Goal: Transaction & Acquisition: Purchase product/service

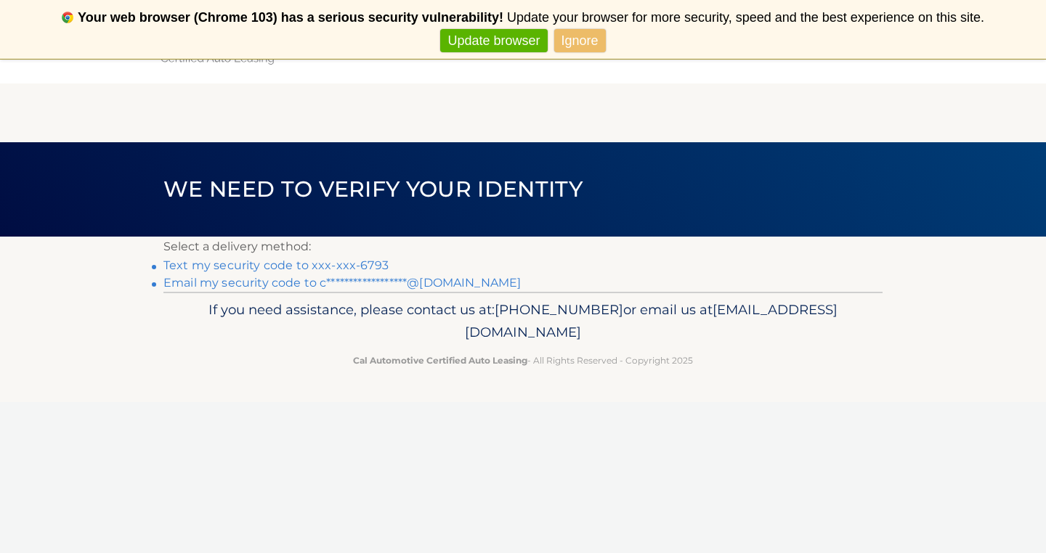
click at [573, 47] on link "Ignore" at bounding box center [580, 41] width 52 height 24
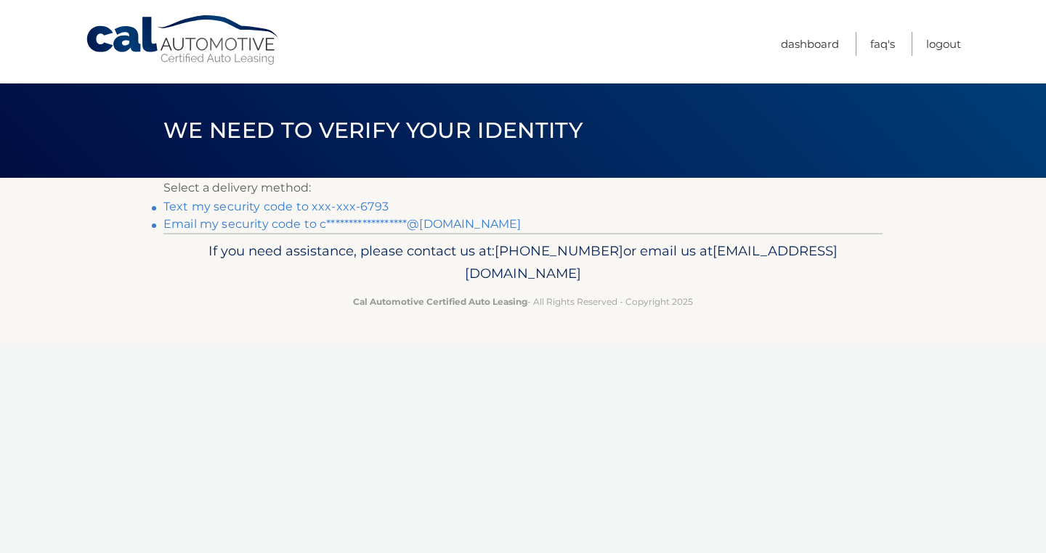
click at [336, 205] on link "Text my security code to xxx-xxx-6793" at bounding box center [275, 207] width 225 height 14
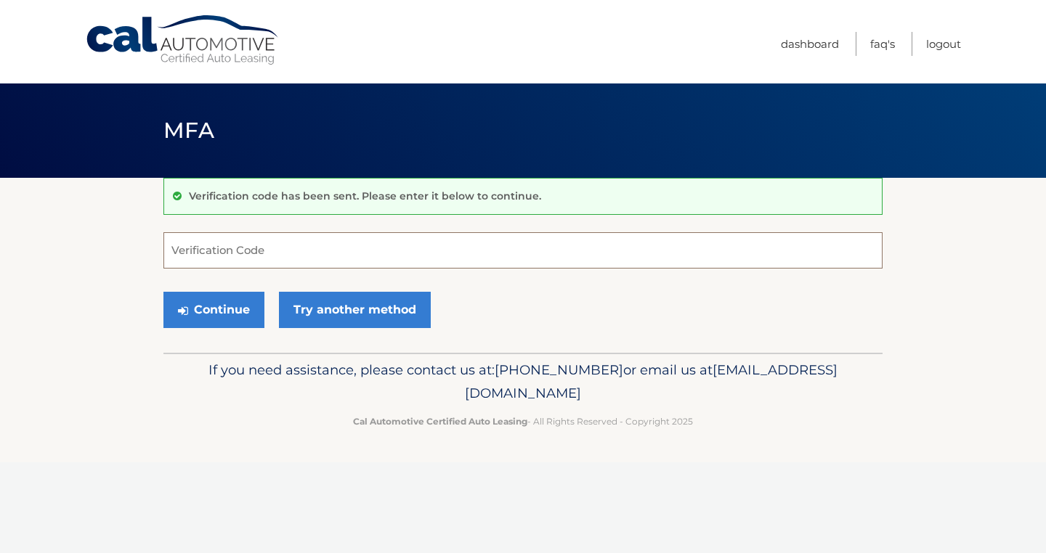
click at [222, 250] on input "Verification Code" at bounding box center [522, 250] width 719 height 36
type input "593459"
click at [219, 312] on button "Continue" at bounding box center [213, 310] width 101 height 36
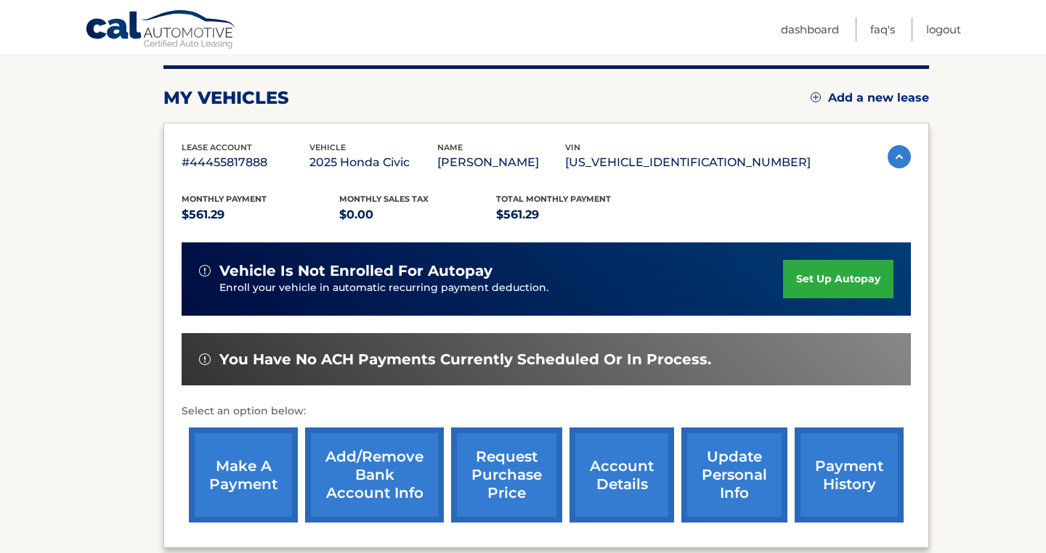
scroll to position [179, 0]
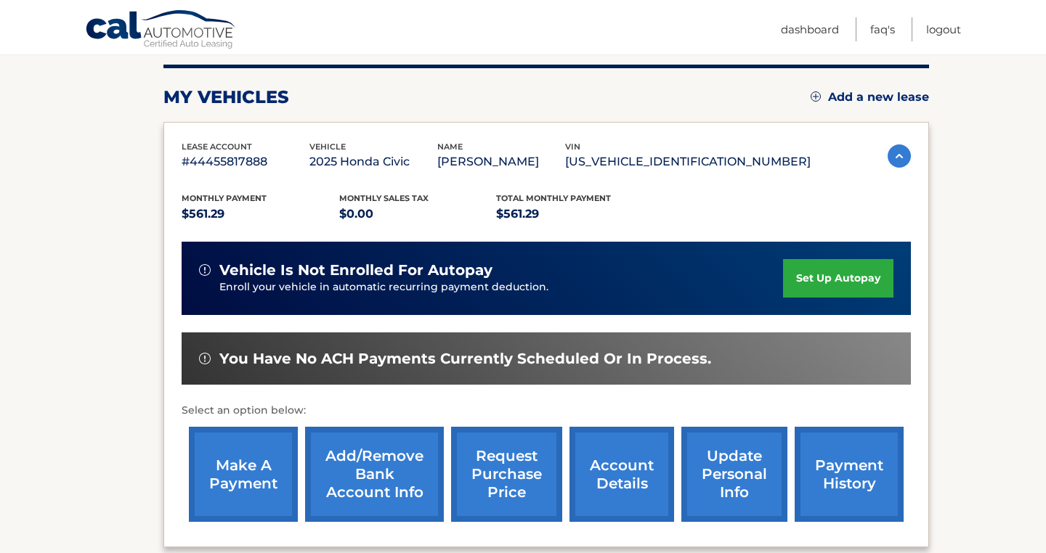
click at [220, 474] on link "make a payment" at bounding box center [243, 474] width 109 height 95
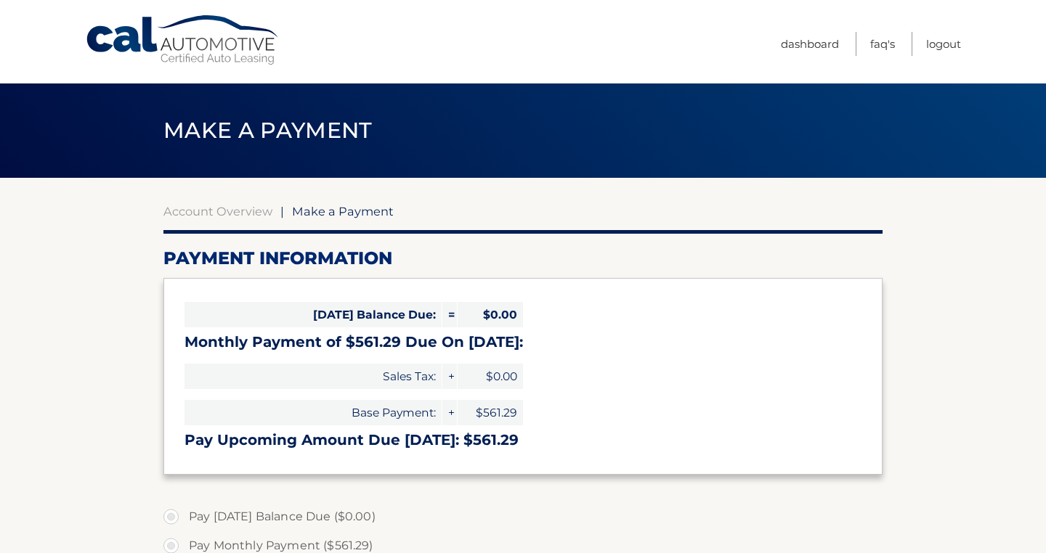
select select "MWY1NDc2MTQtYWJiZi00Y2Y2LTg1YTEtYTAxNTk0OTY3NGNl"
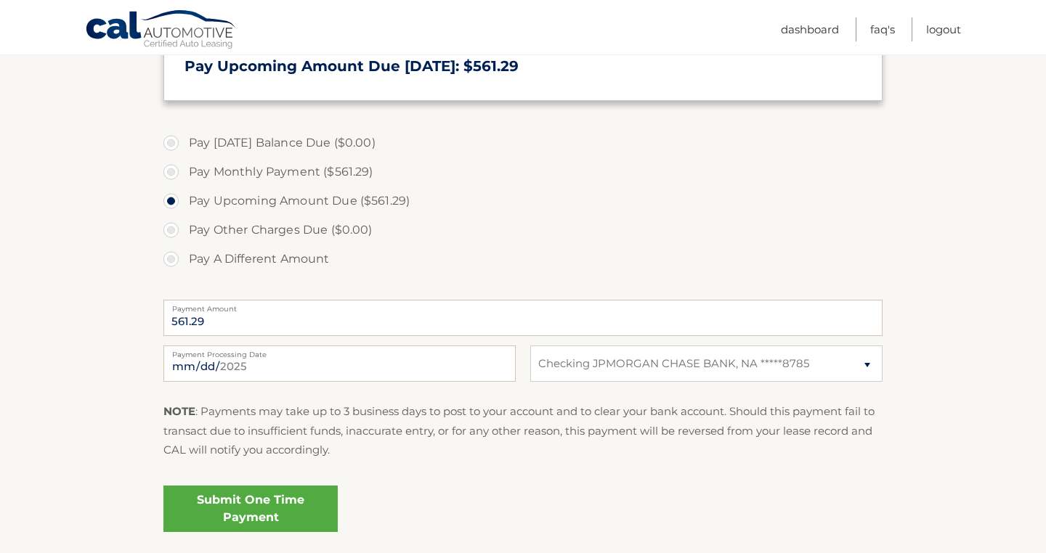
scroll to position [384, 0]
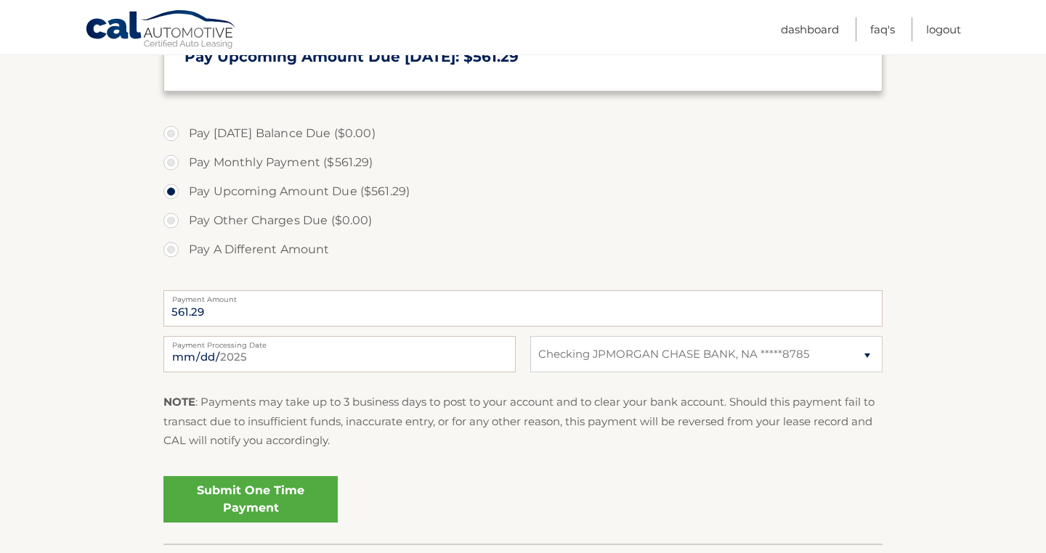
click at [259, 500] on link "Submit One Time Payment" at bounding box center [250, 499] width 174 height 46
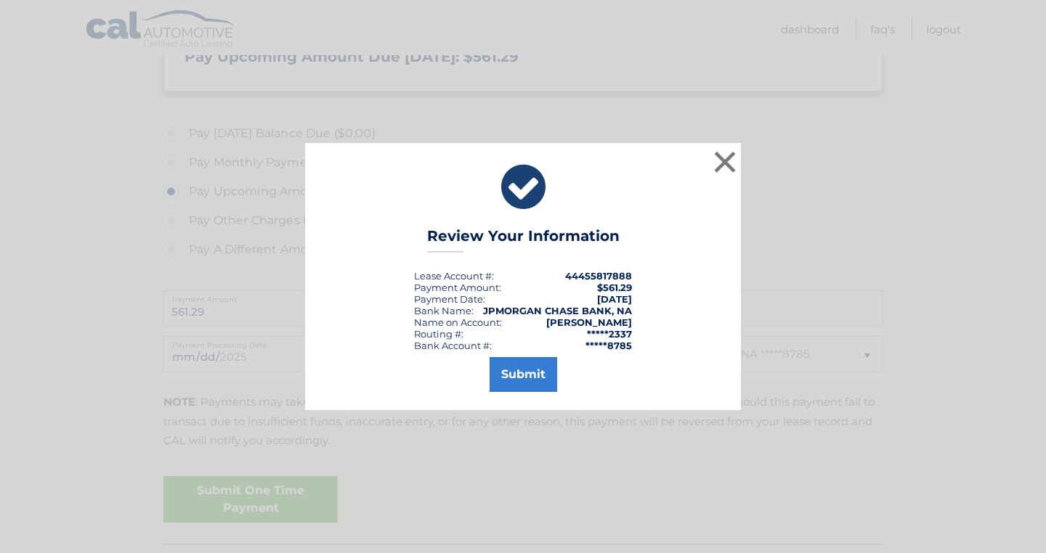
click at [513, 393] on div "× Review Your Information Lease Account #: 44455817888 Payment Amount: $561.29 …" at bounding box center [523, 276] width 436 height 267
click at [524, 378] on button "Submit" at bounding box center [524, 374] width 68 height 35
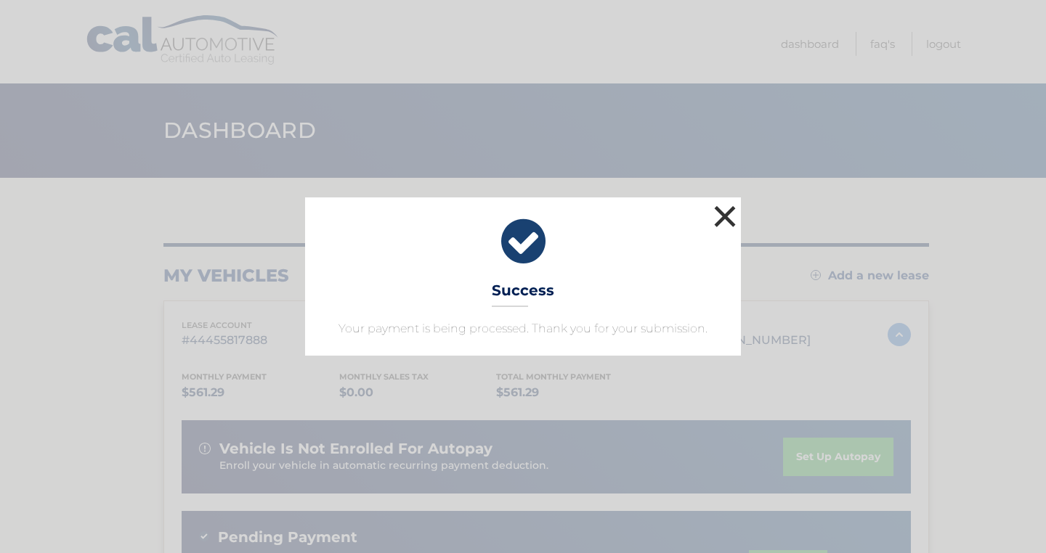
click at [731, 214] on button "×" at bounding box center [724, 216] width 29 height 29
